Goal: Entertainment & Leisure: Consume media (video, audio)

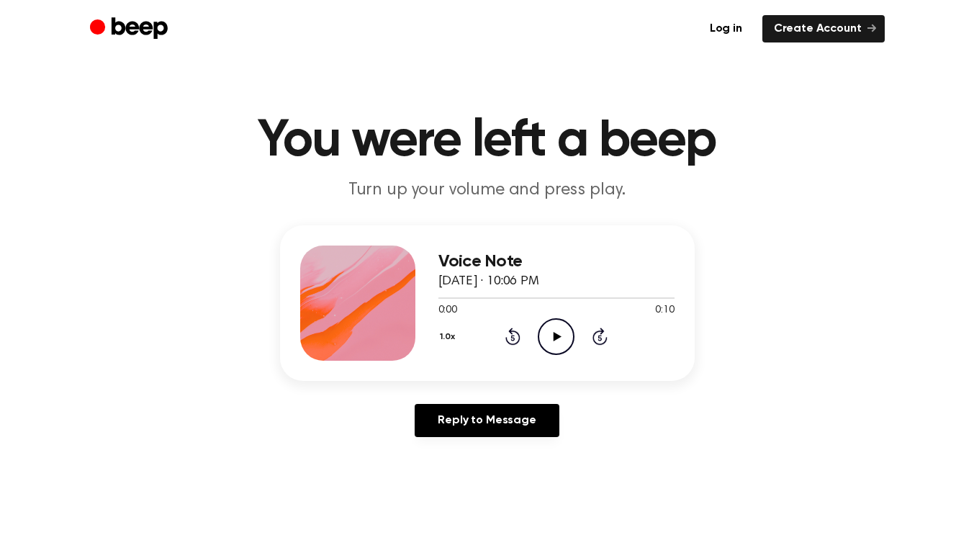
click at [555, 333] on icon at bounding box center [558, 336] width 8 height 9
click at [554, 330] on icon "Play Audio" at bounding box center [556, 336] width 37 height 37
click at [559, 330] on icon "Play Audio" at bounding box center [556, 336] width 37 height 37
click at [560, 342] on icon "Play Audio" at bounding box center [556, 336] width 37 height 37
